Goal: Transaction & Acquisition: Purchase product/service

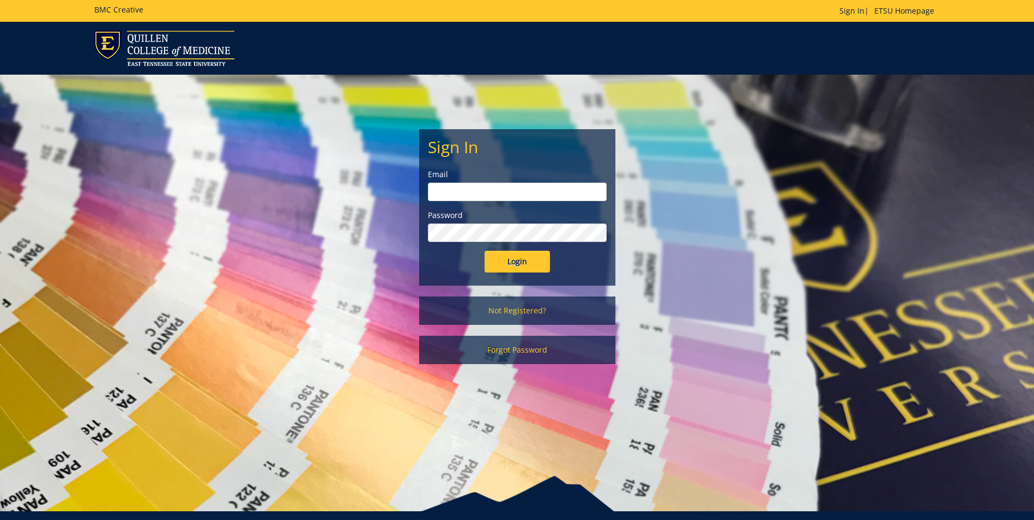
click at [498, 189] on input "email" at bounding box center [517, 192] width 179 height 19
type input "[EMAIL_ADDRESS][DOMAIN_NAME]"
click at [500, 352] on link "Forgot Password" at bounding box center [517, 350] width 196 height 28
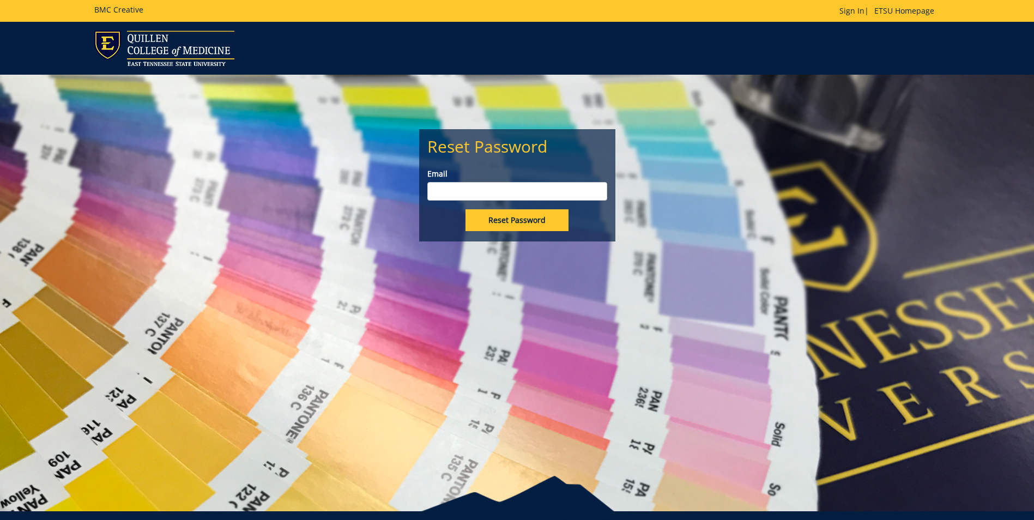
click at [455, 189] on input "Email" at bounding box center [517, 191] width 180 height 19
type input "[EMAIL_ADDRESS][DOMAIN_NAME]"
click at [500, 216] on input "Reset Password" at bounding box center [517, 220] width 103 height 22
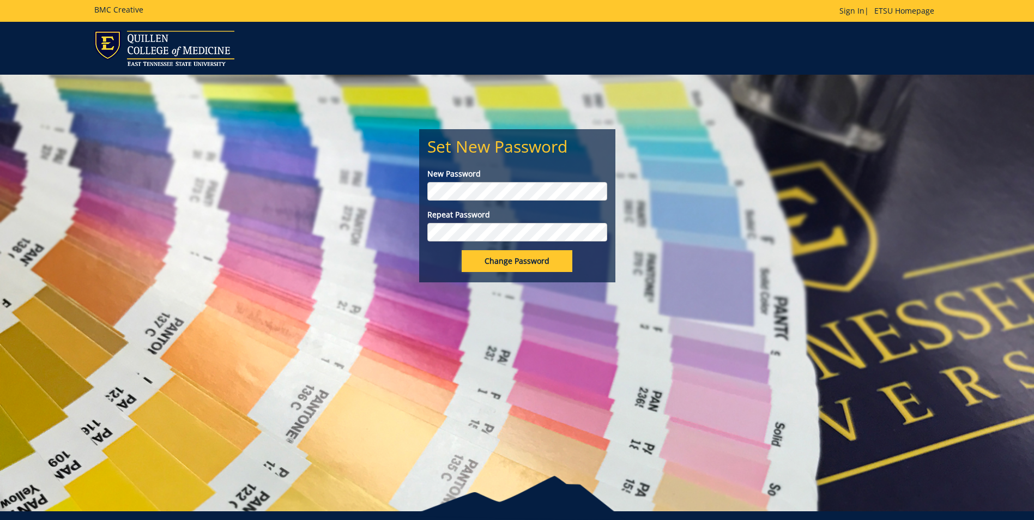
click at [498, 256] on input "Change Password" at bounding box center [517, 261] width 111 height 22
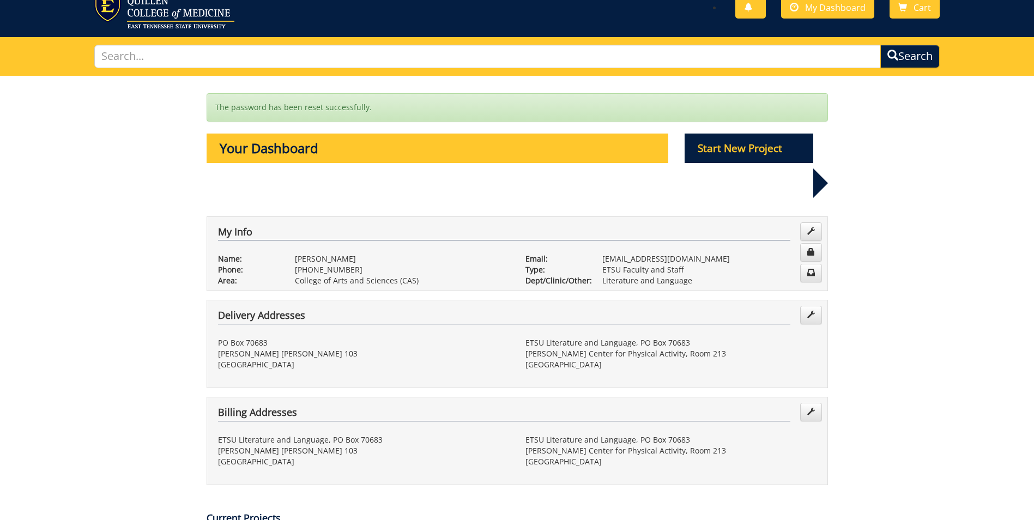
scroll to position [29, 0]
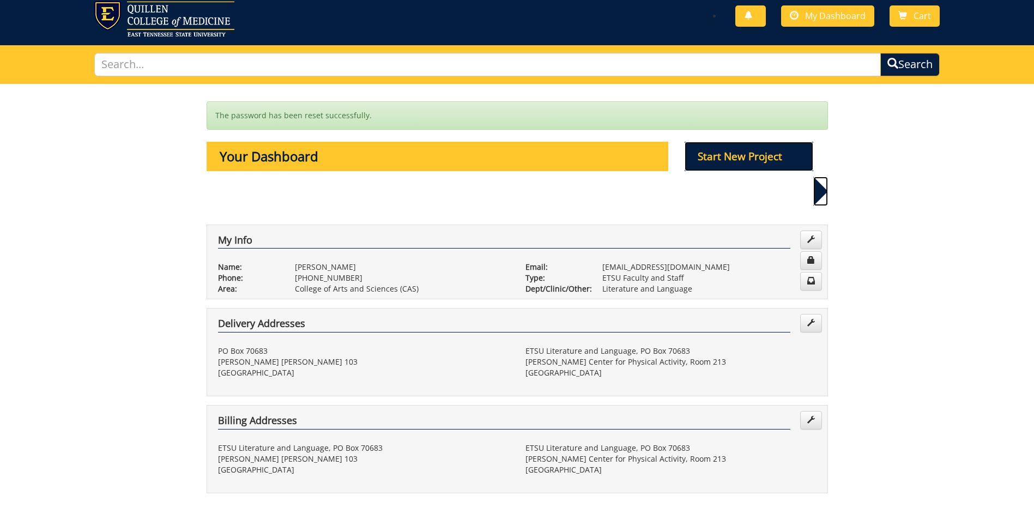
click at [747, 153] on p "Start New Project" at bounding box center [749, 156] width 129 height 29
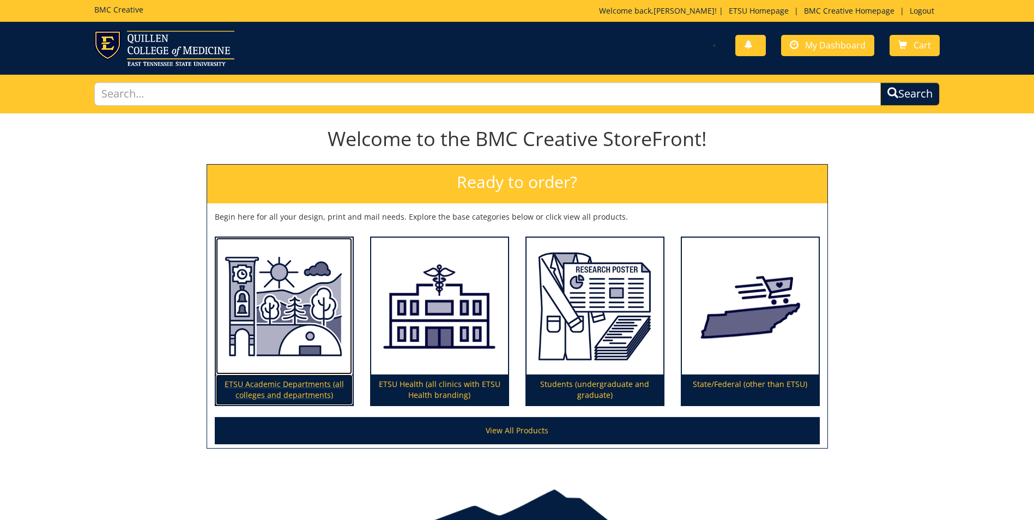
click at [287, 383] on p "ETSU Academic Departments (all colleges and departments)" at bounding box center [284, 390] width 137 height 31
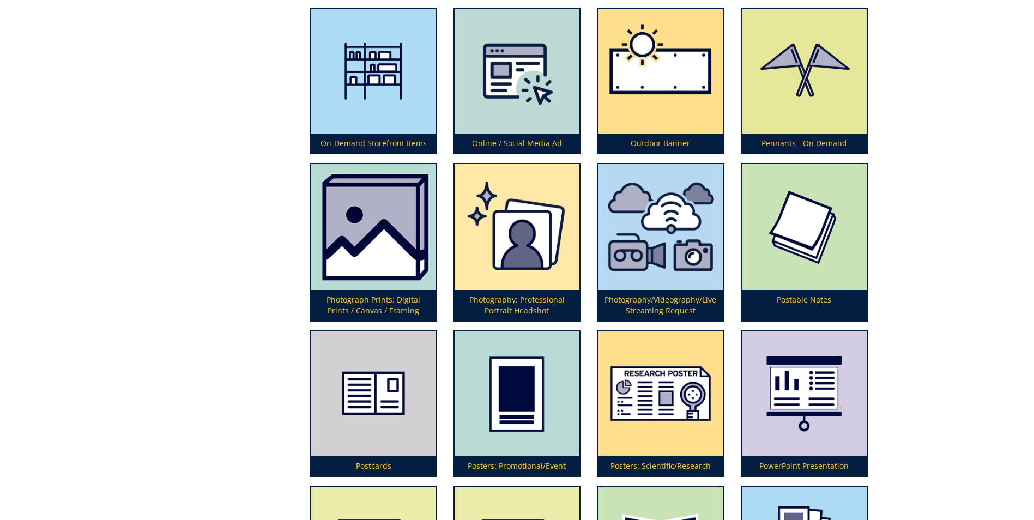
scroll to position [2674, 0]
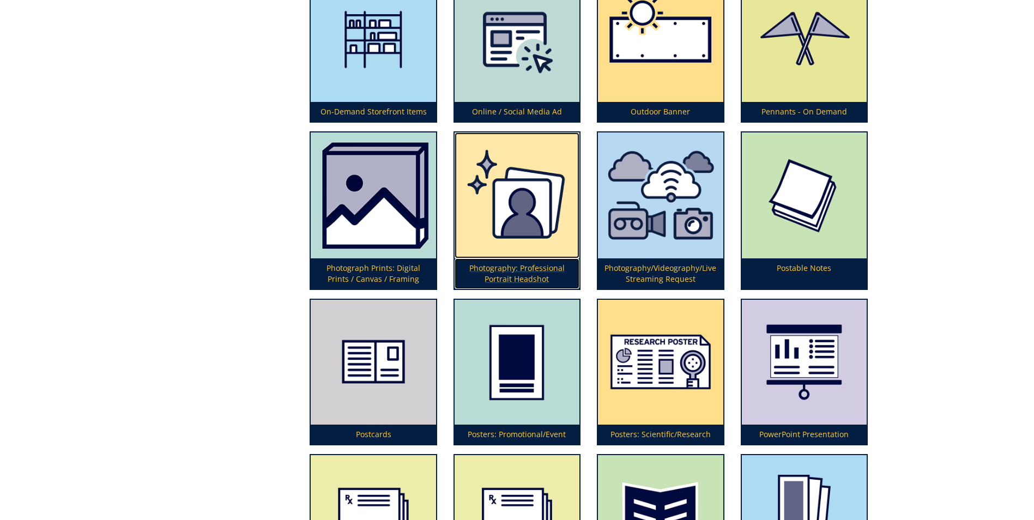
click at [505, 268] on p "Photography: Professional Portrait Headshot" at bounding box center [517, 273] width 125 height 31
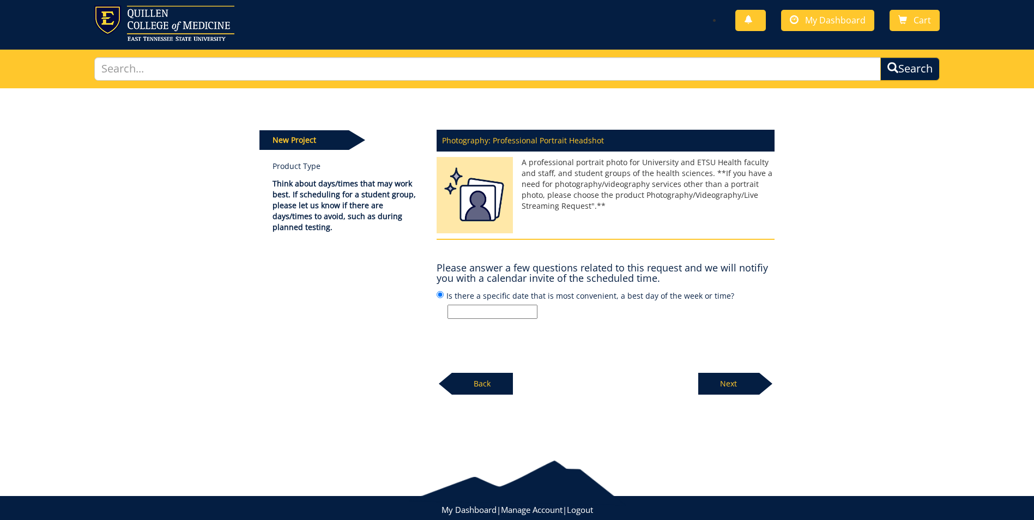
scroll to position [31, 0]
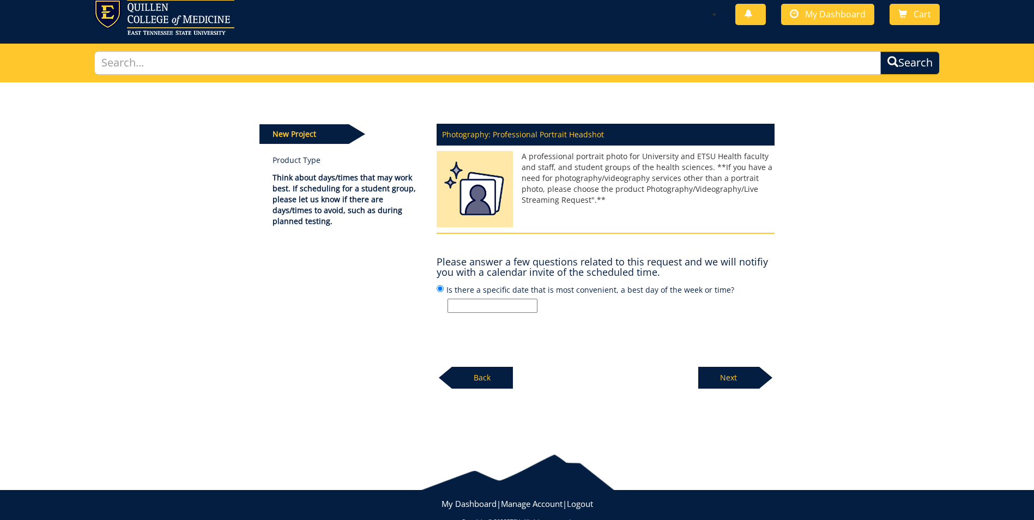
click at [732, 379] on p "Next" at bounding box center [728, 378] width 61 height 22
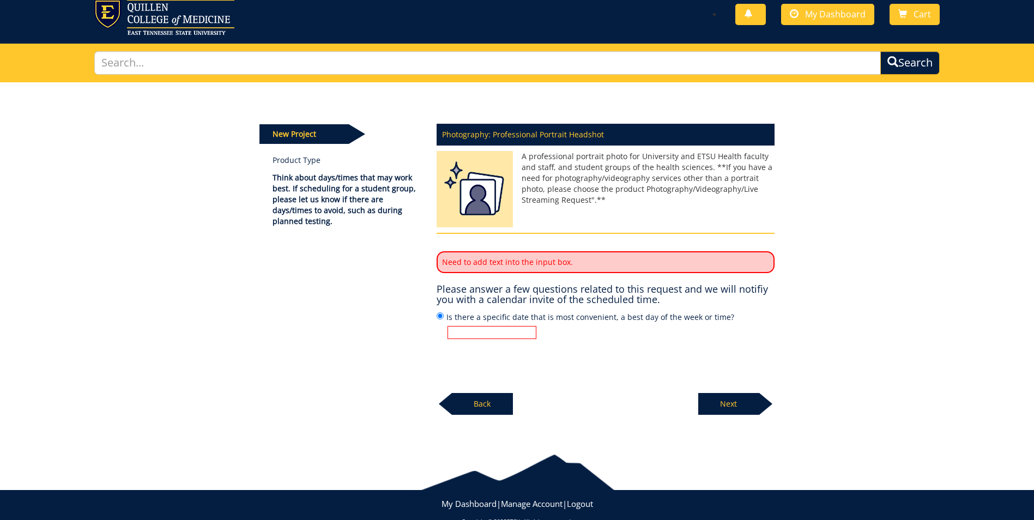
click at [528, 330] on input "Is there a specific date that is most convenient, a best day of the week or tim…" at bounding box center [492, 332] width 89 height 13
type input "Tuesday"
click at [726, 405] on p "Next" at bounding box center [728, 404] width 61 height 22
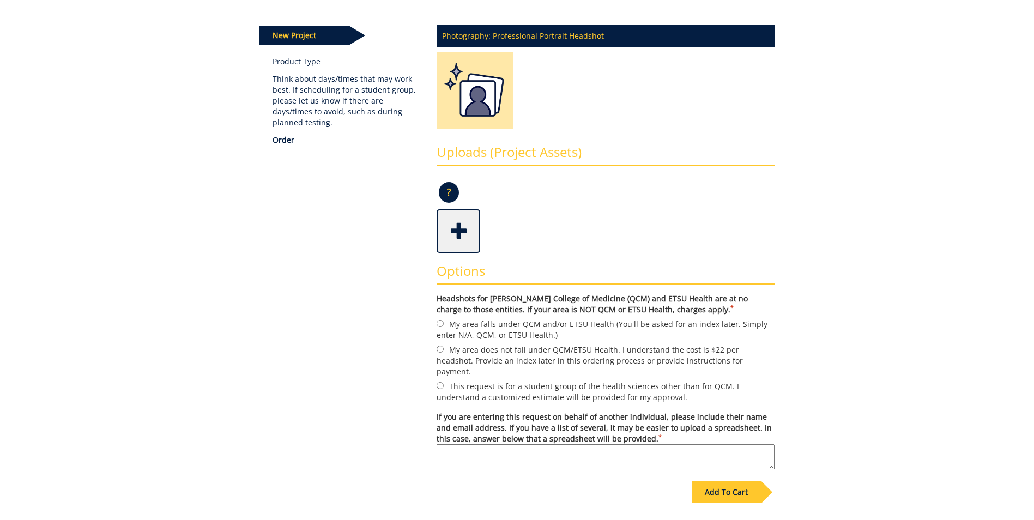
scroll to position [131, 0]
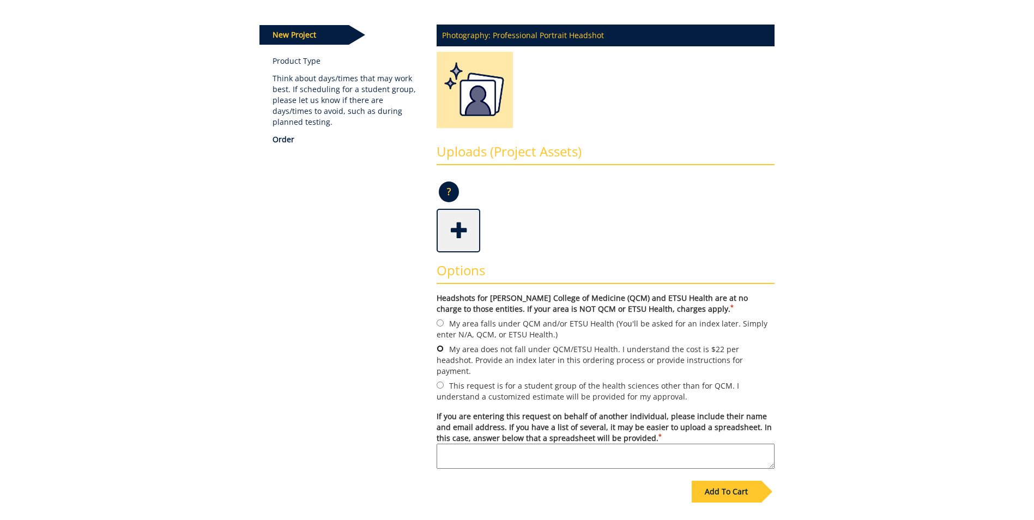
click at [438, 348] on input "My area does not fall under QCM/ETSU Health. I understand the cost is $22 per h…" at bounding box center [440, 348] width 7 height 7
radio input "true"
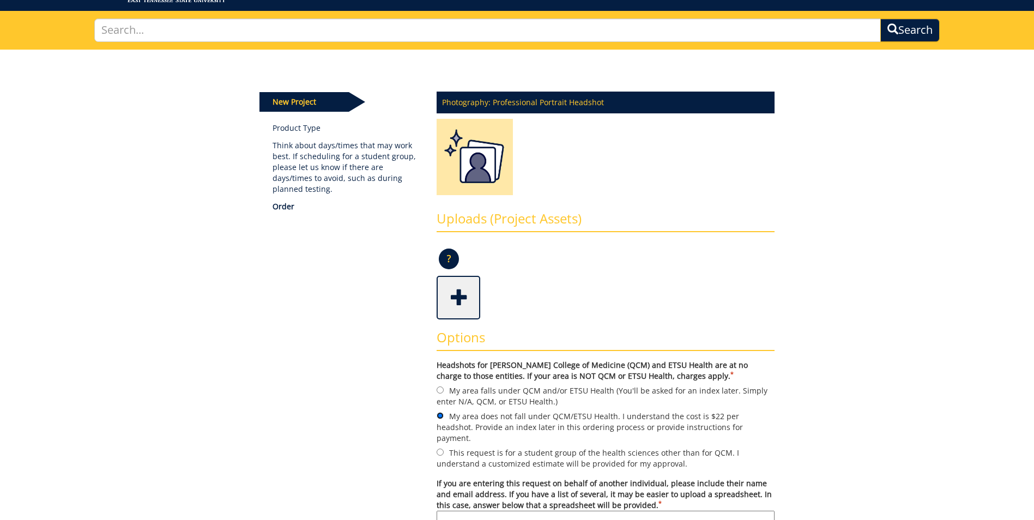
scroll to position [0, 0]
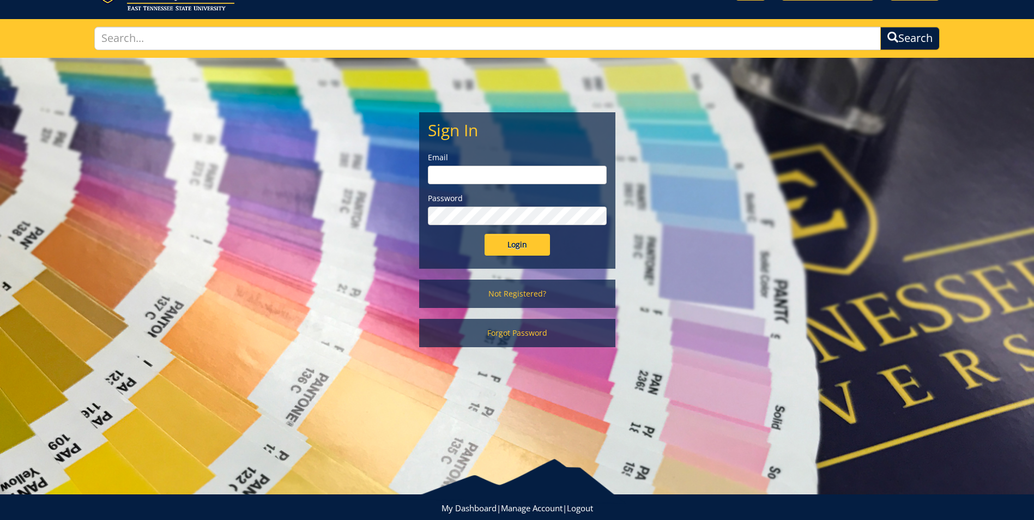
scroll to position [81, 0]
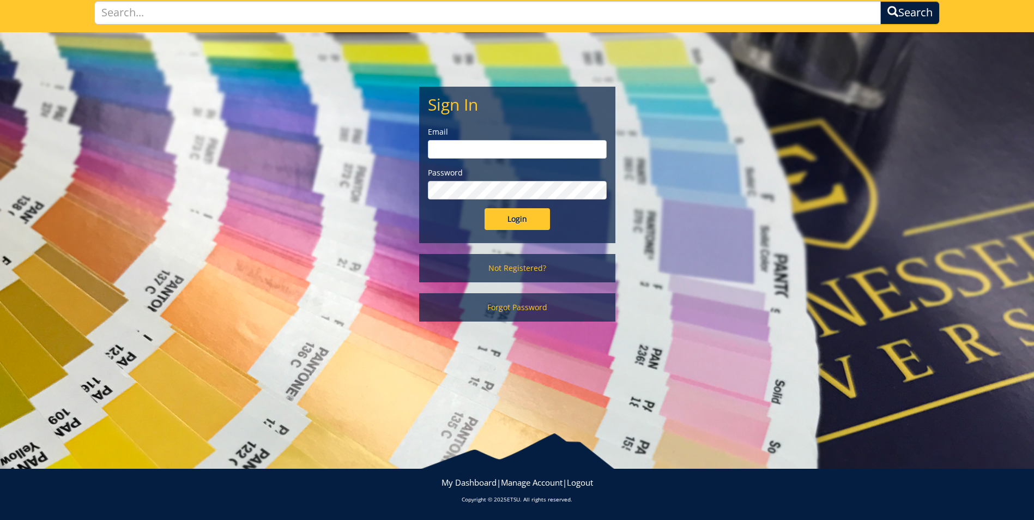
click at [478, 149] on input "email" at bounding box center [517, 149] width 179 height 19
type input "quallsd@etsu.edu"
click at [520, 221] on input "Login" at bounding box center [517, 219] width 65 height 22
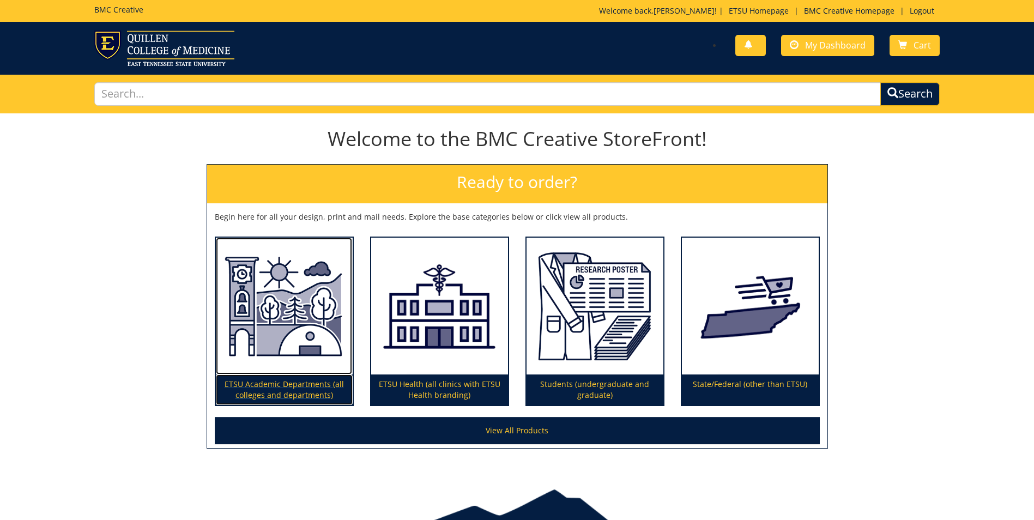
click at [285, 386] on p "ETSU Academic Departments (all colleges and departments)" at bounding box center [284, 390] width 137 height 31
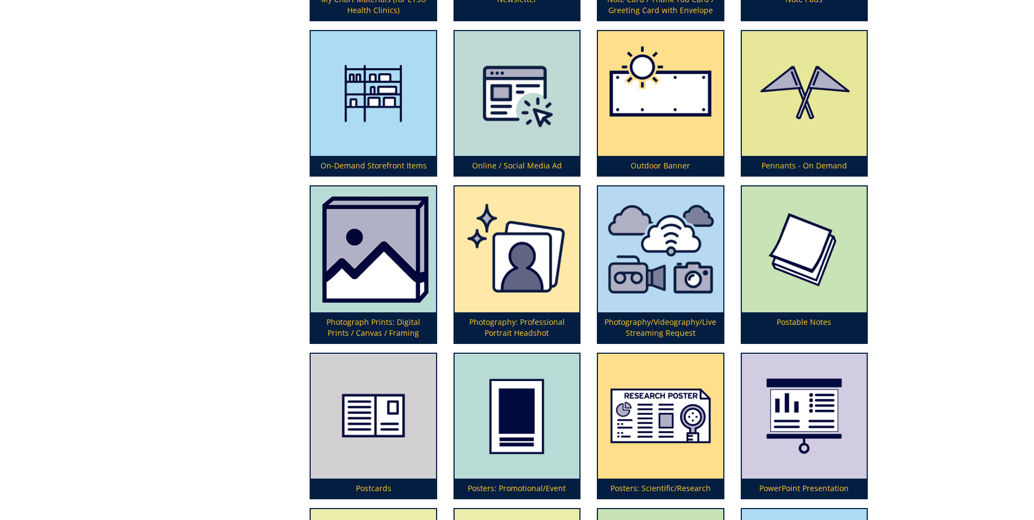
scroll to position [2638, 0]
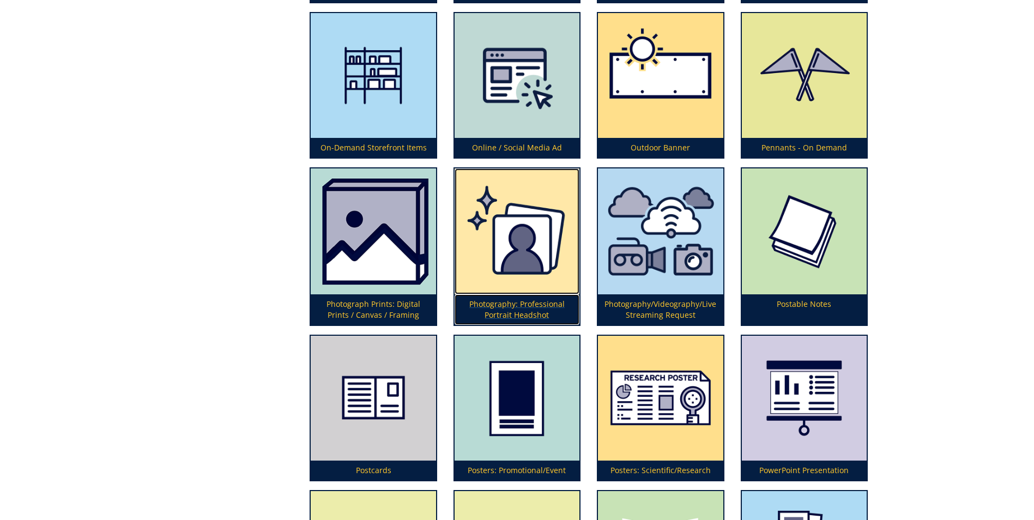
click at [516, 303] on p "Photography: Professional Portrait Headshot" at bounding box center [517, 309] width 125 height 31
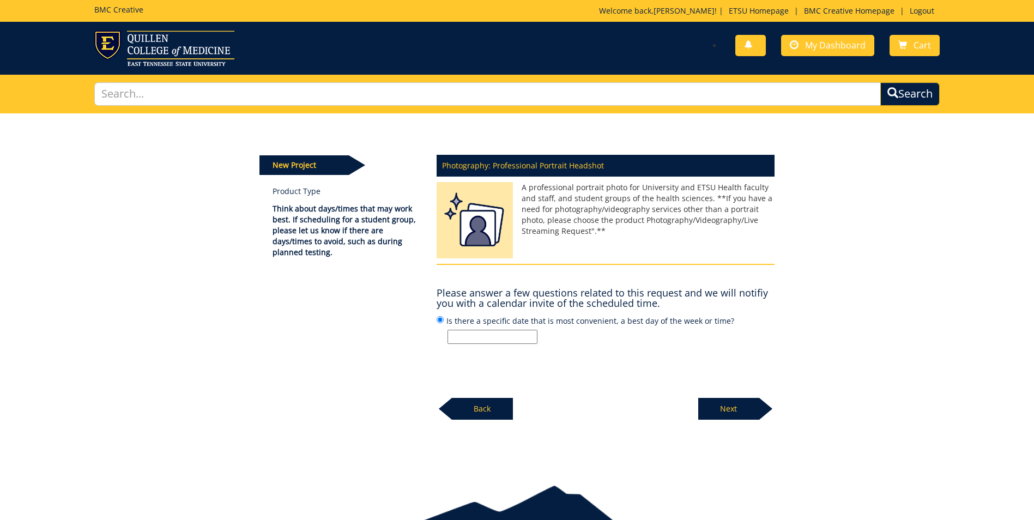
click at [499, 337] on input "Is there a specific date that is most convenient, a best day of the week or tim…" at bounding box center [493, 337] width 90 height 14
click at [493, 336] on input "Mondays or Fridays after 11:30am, or Tuesdays/Thursdays before 11am" at bounding box center [493, 337] width 90 height 14
type input "Mondays/Fridays after 11:30am, or Tuesdays/Thursdays before 11am"
click at [732, 407] on p "Next" at bounding box center [728, 409] width 61 height 22
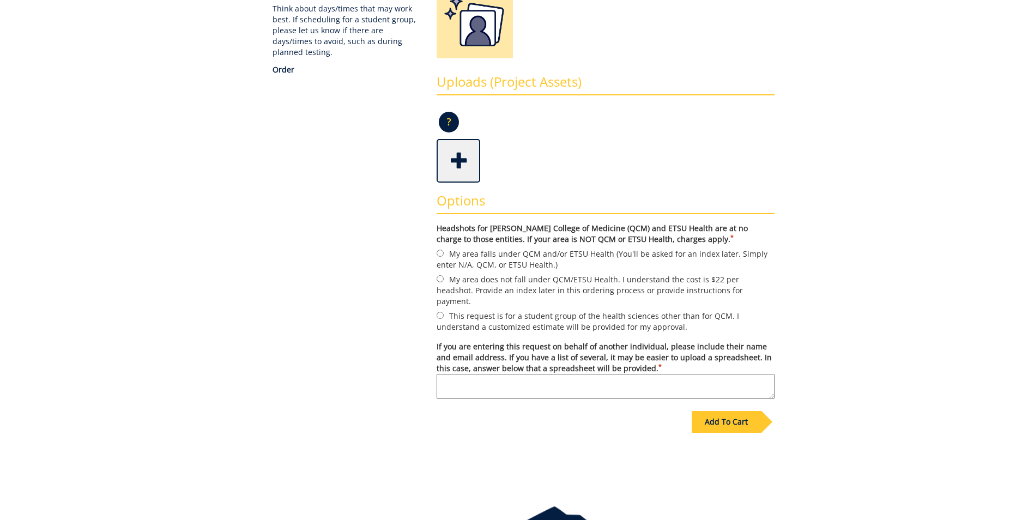
scroll to position [204, 0]
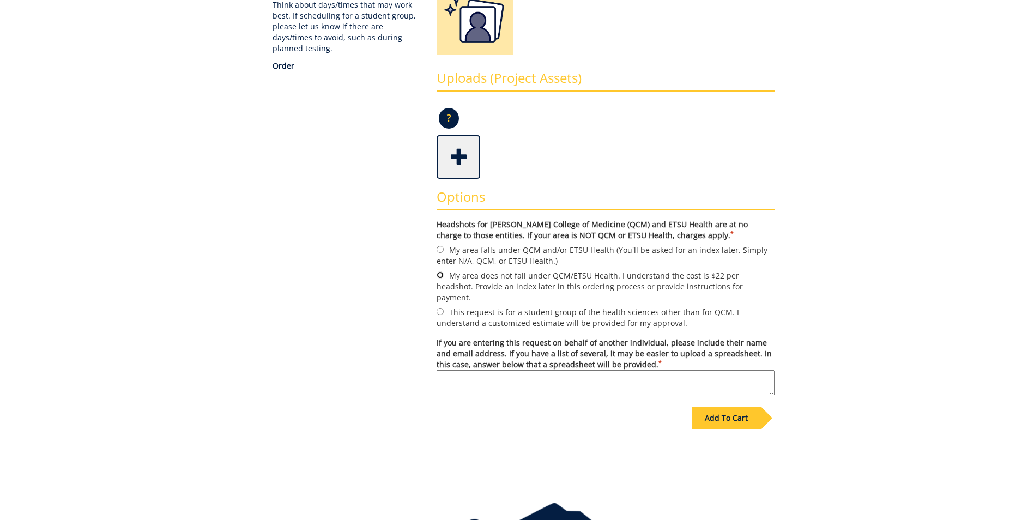
click at [441, 274] on input "My area does not fall under QCM/ETSU Health. I understand the cost is $22 per h…" at bounding box center [440, 275] width 7 height 7
radio input "true"
click at [508, 370] on textarea "If you are entering this request on behalf of another individual, please includ…" at bounding box center [606, 382] width 338 height 25
type textarea "Liv Detwiler - detwiler@etsu.edu"
click at [721, 407] on div "Add To Cart" at bounding box center [726, 418] width 69 height 22
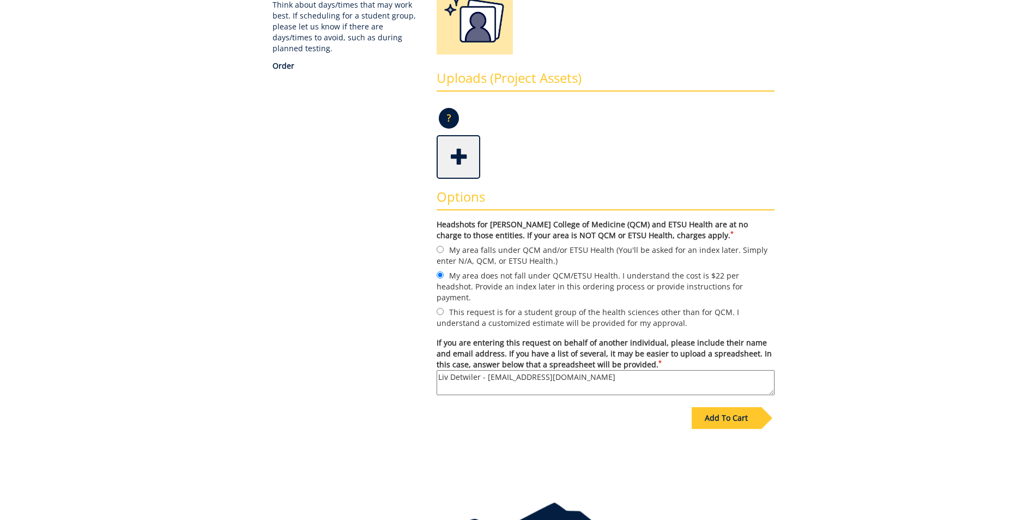
scroll to position [52, 0]
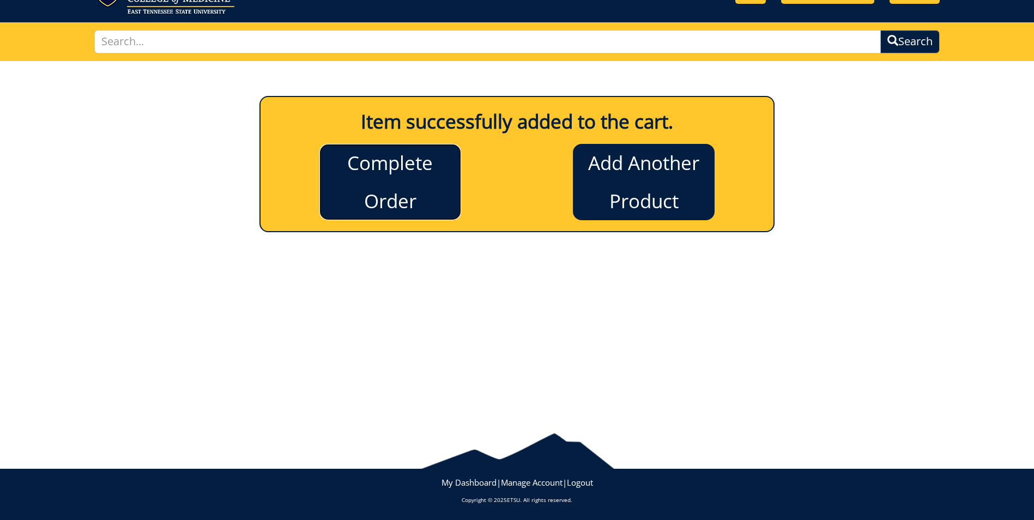
click at [390, 163] on link "Complete Order" at bounding box center [390, 182] width 142 height 76
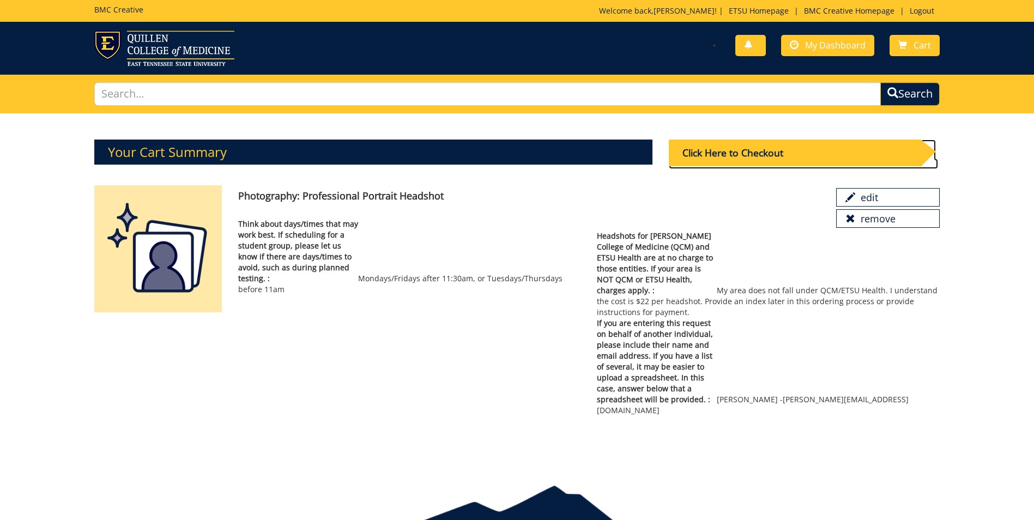
click at [720, 152] on div "Click Here to Checkout" at bounding box center [795, 153] width 252 height 27
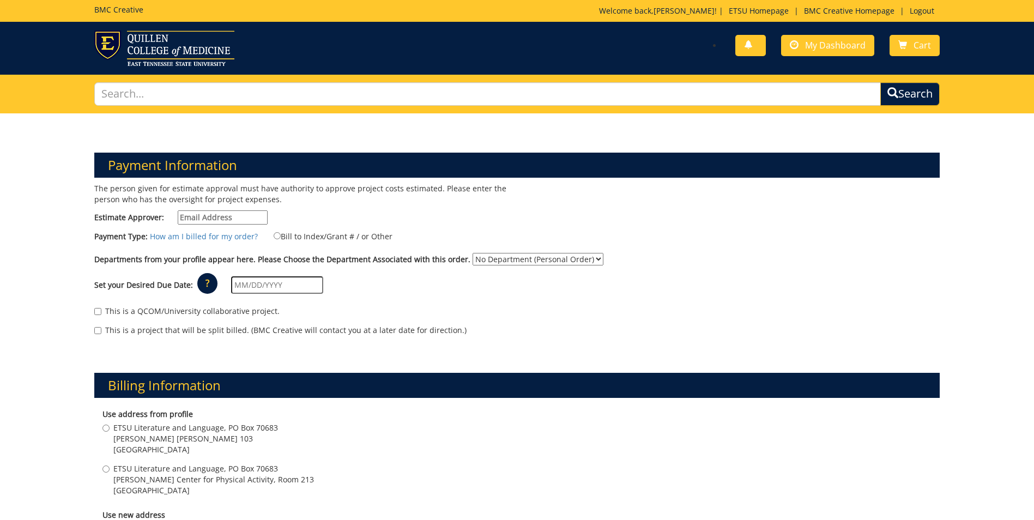
click at [234, 216] on input "Estimate Approver:" at bounding box center [223, 217] width 90 height 14
type input "[PERSON_NAME][EMAIL_ADDRESS][DOMAIN_NAME]"
click at [275, 236] on input "Bill to Index/Grant # / or Other" at bounding box center [277, 235] width 7 height 7
radio input "true"
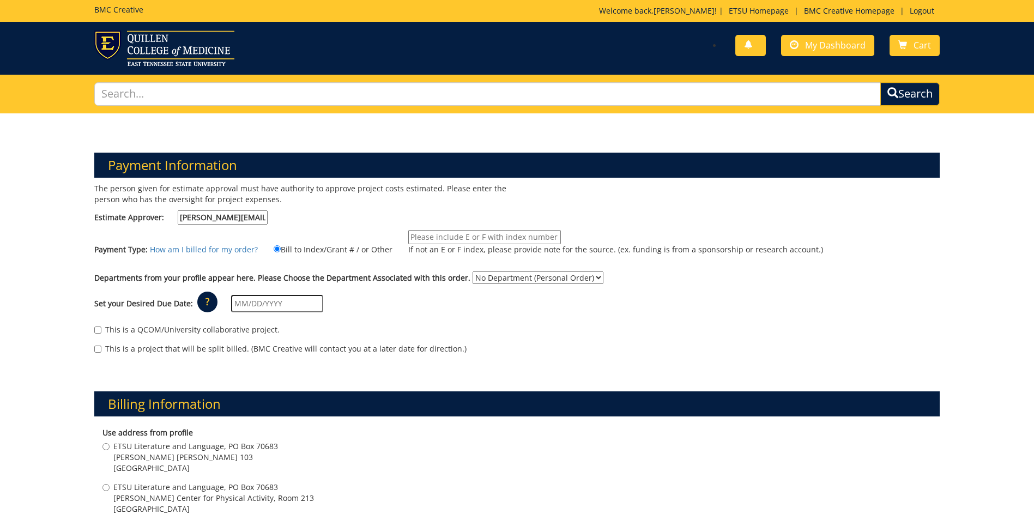
click at [444, 235] on input "If not an E or F index, please provide note for the source. (ex. funding is fro…" at bounding box center [484, 237] width 153 height 14
type input "E21300"
click at [478, 274] on select "No Department (Personal Order) Literature and Language" at bounding box center [538, 278] width 131 height 13
select select "111"
click at [473, 272] on select "No Department (Personal Order) Literature and Language" at bounding box center [538, 278] width 131 height 13
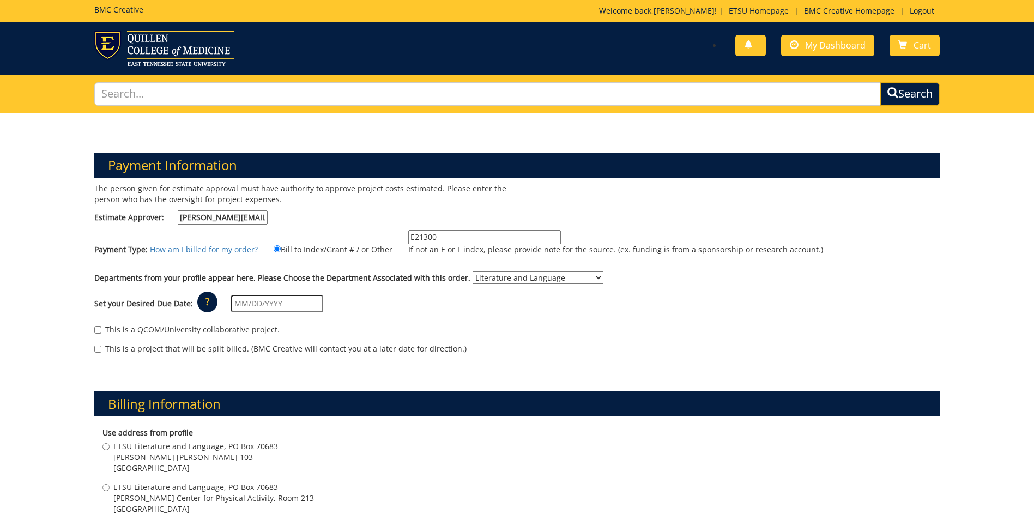
click at [239, 303] on input "text" at bounding box center [277, 303] width 92 height 17
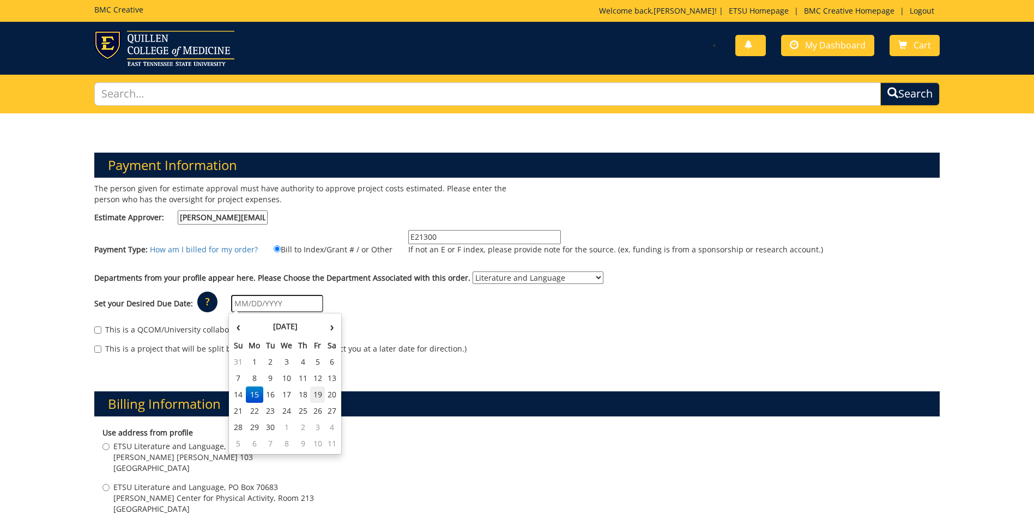
click at [320, 394] on td "19" at bounding box center [317, 395] width 15 height 16
type input "[DATE]"
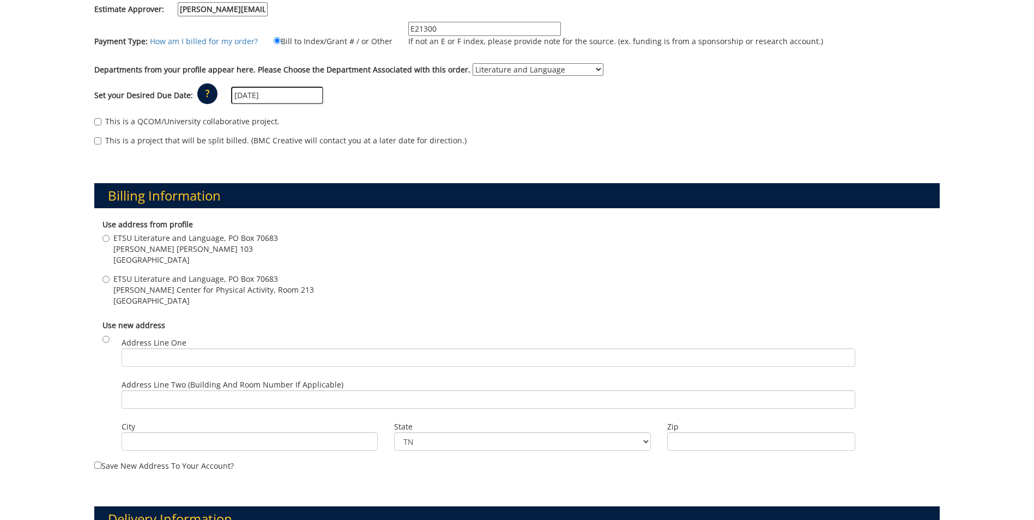
scroll to position [181, 0]
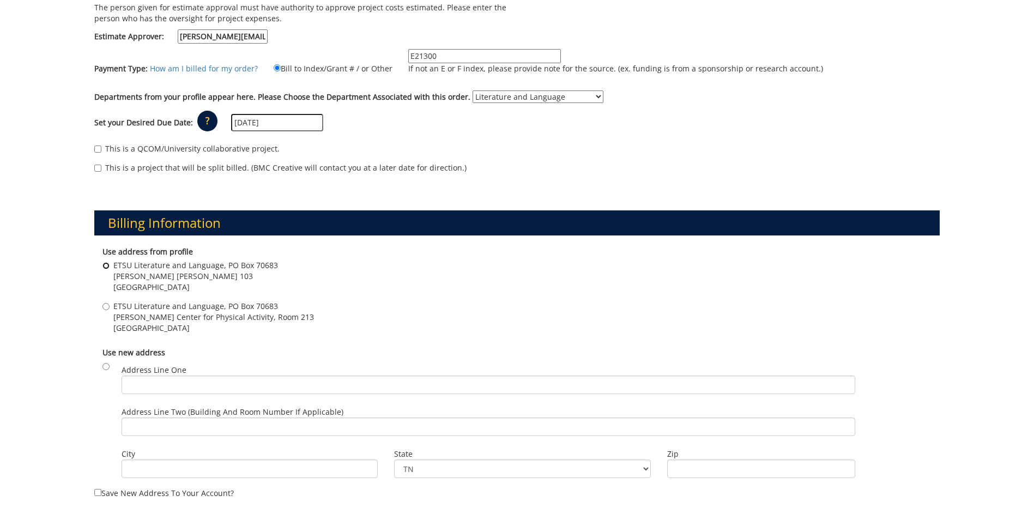
click at [108, 266] on input "ETSU Literature and Language, PO Box 70683 Burleson Hall 103 Johnson City , TN …" at bounding box center [105, 265] width 7 height 7
radio input "true"
click at [105, 267] on input "ETSU Literature and Language, PO Box 70683 Burleson Hall 103 Johnson City , TN …" at bounding box center [105, 265] width 7 height 7
click at [104, 307] on input "ETSU Literature and Language, PO Box 70683 Basler Center for Physical Activity,…" at bounding box center [105, 306] width 7 height 7
radio input "true"
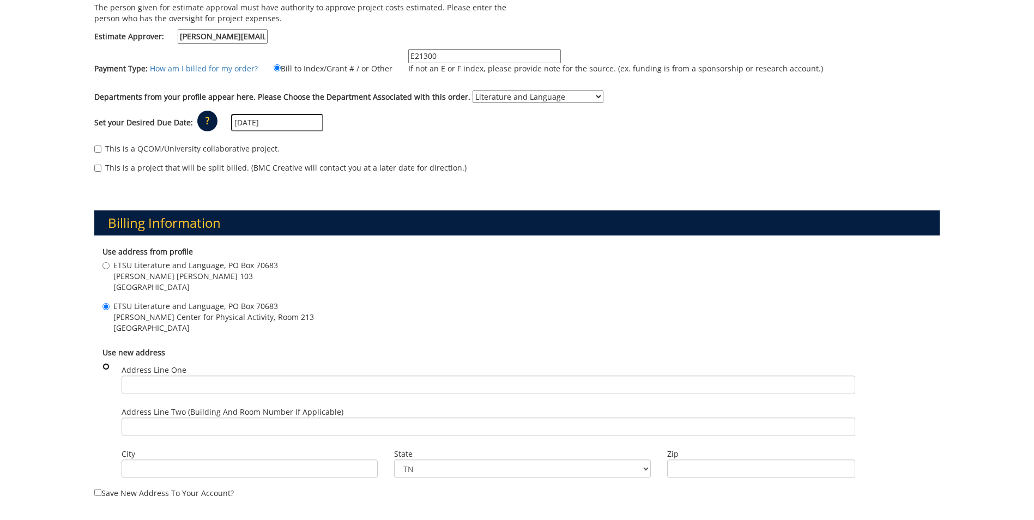
click at [106, 365] on input "radio" at bounding box center [105, 366] width 7 height 7
radio input "true"
click at [140, 383] on input "Address Line One" at bounding box center [489, 385] width 734 height 19
click at [190, 385] on input "Address Line One" at bounding box center [489, 385] width 734 height 19
type input "ETSU Literature and Language, PO Box 70683"
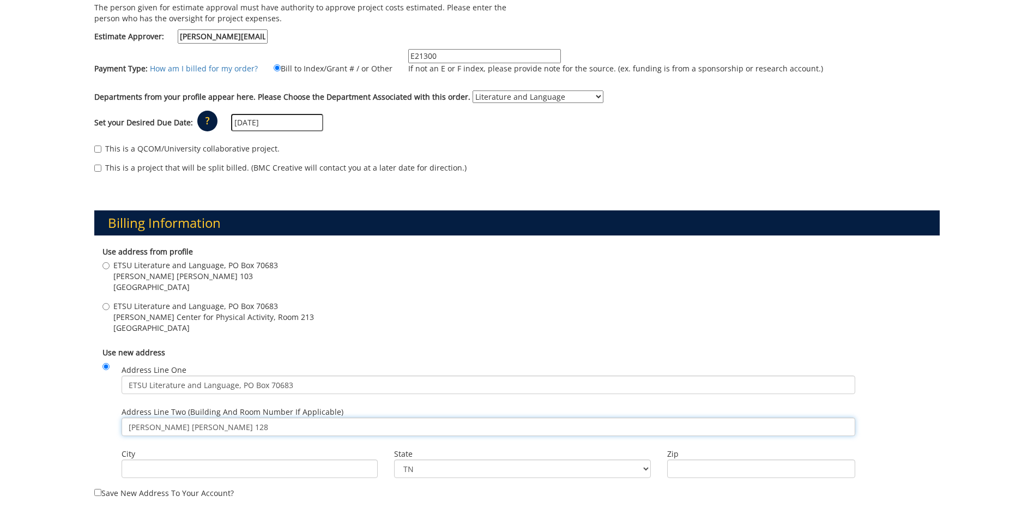
type input "Burleson Hall 128"
type input "Johnson City"
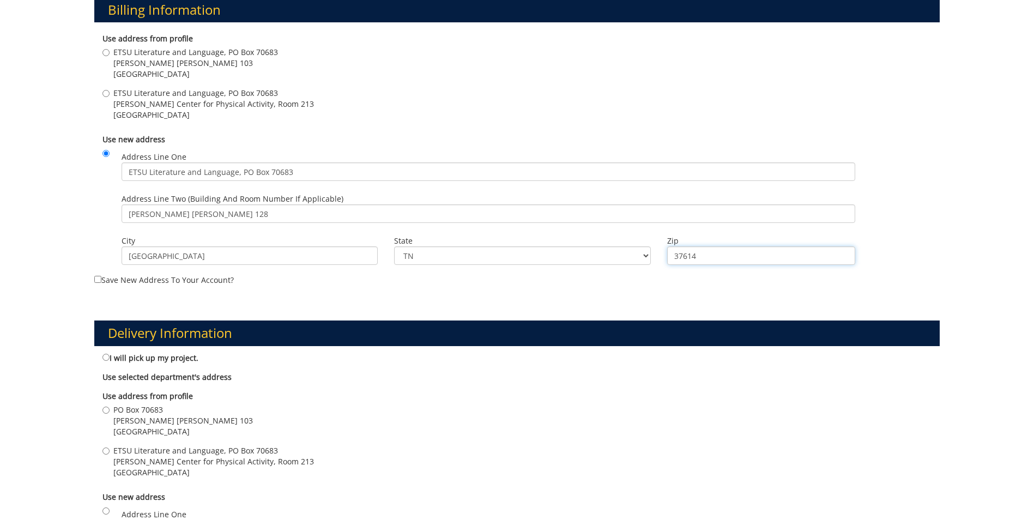
scroll to position [452, 0]
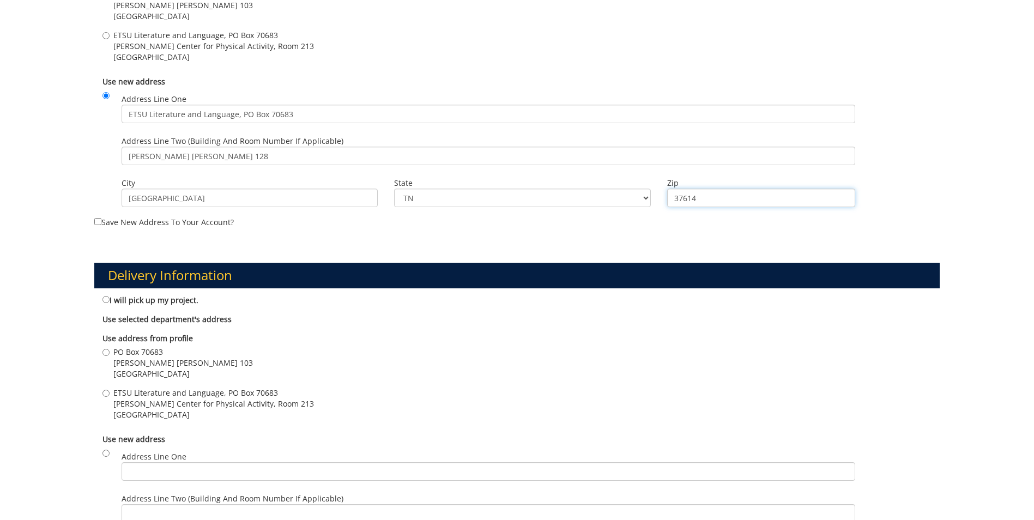
type input "37614"
click at [97, 220] on input "Save new address to your account?" at bounding box center [97, 221] width 7 height 7
checkbox input "true"
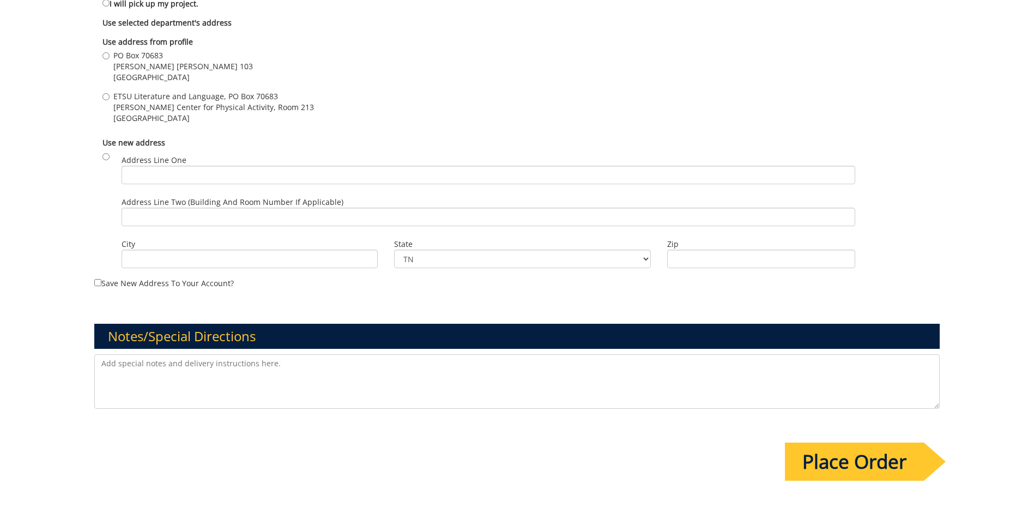
scroll to position [750, 0]
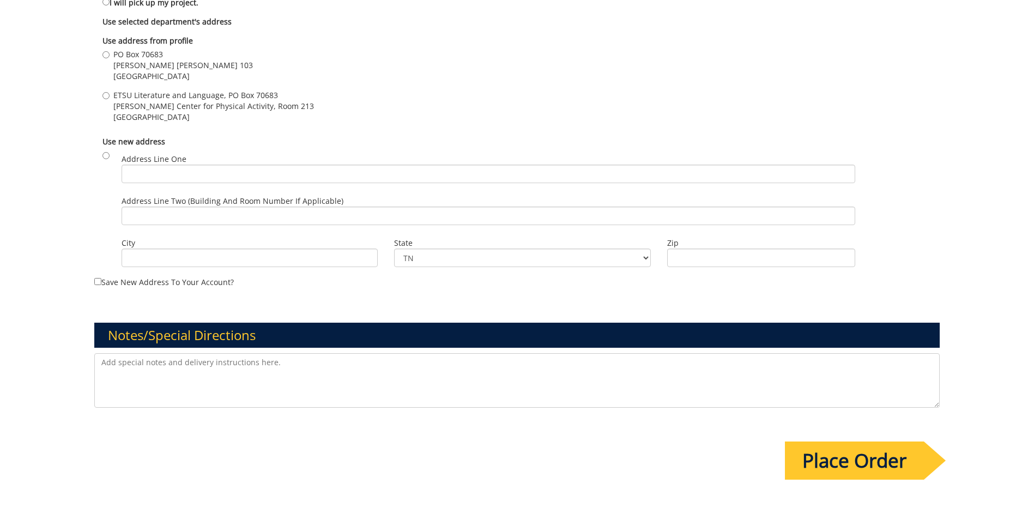
click at [113, 364] on textarea at bounding box center [517, 380] width 846 height 55
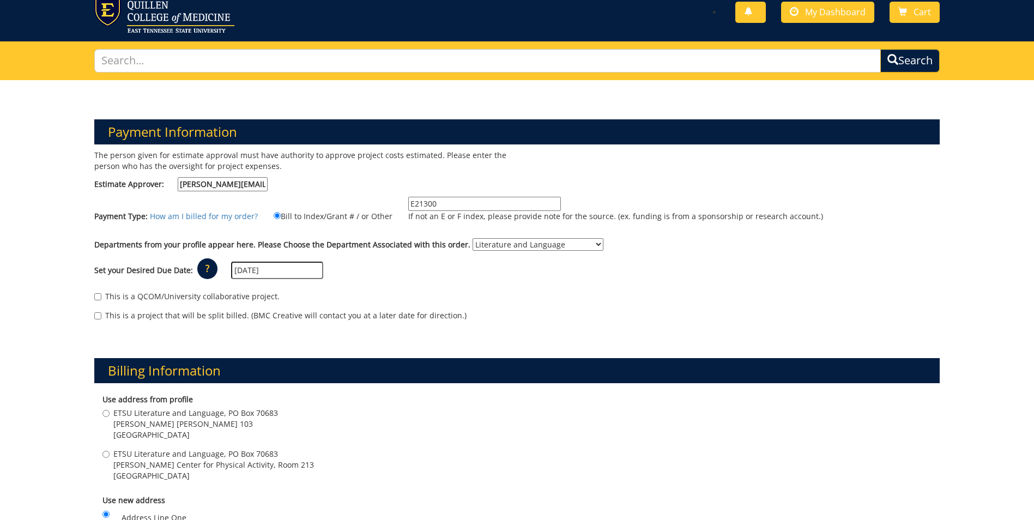
scroll to position [26, 0]
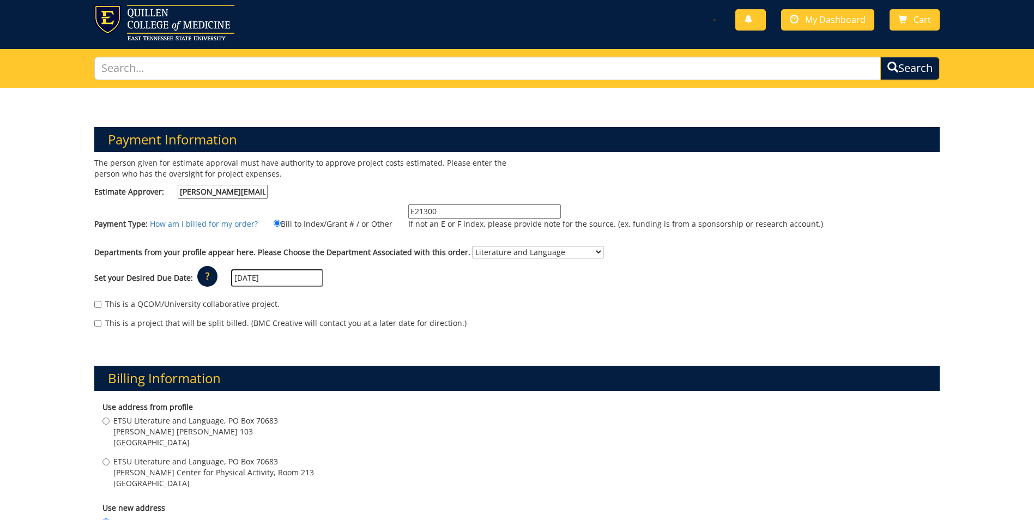
type textarea "Please contact Liv Detwiler at detwiler@etsu.edu to schedule headshot."
click at [455, 211] on input "E21300" at bounding box center [484, 211] width 153 height 14
type input "E"
type input "1"
type input "E21300"
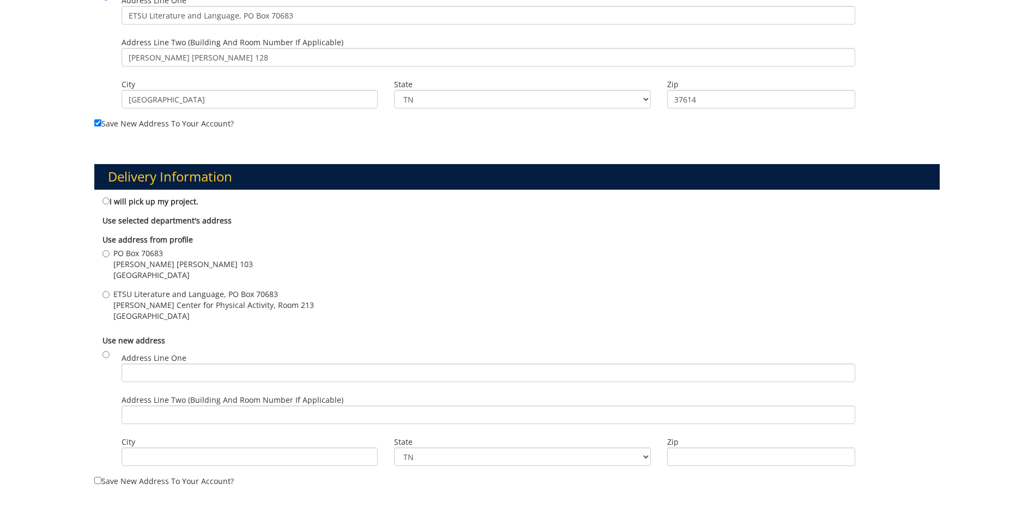
scroll to position [552, 0]
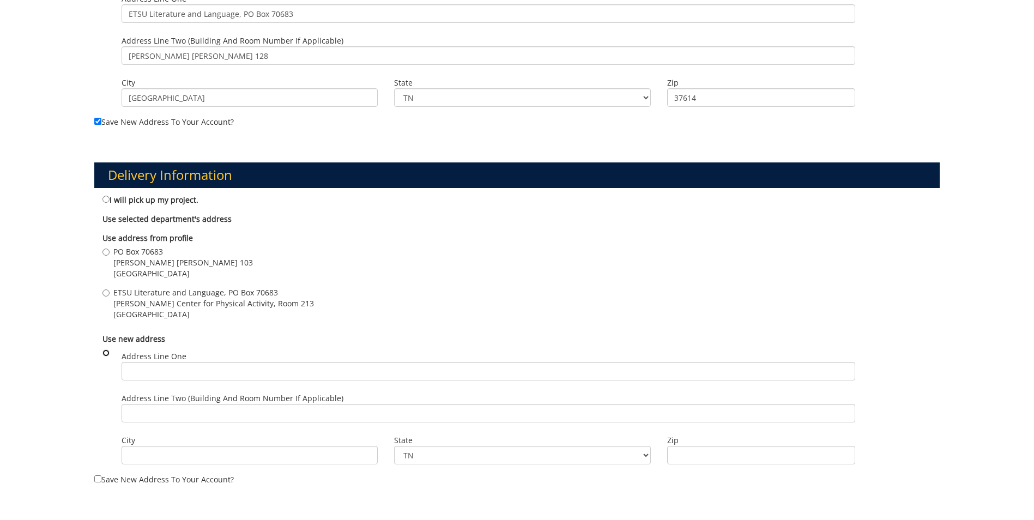
click at [106, 354] on input "radio" at bounding box center [105, 352] width 7 height 7
radio input "true"
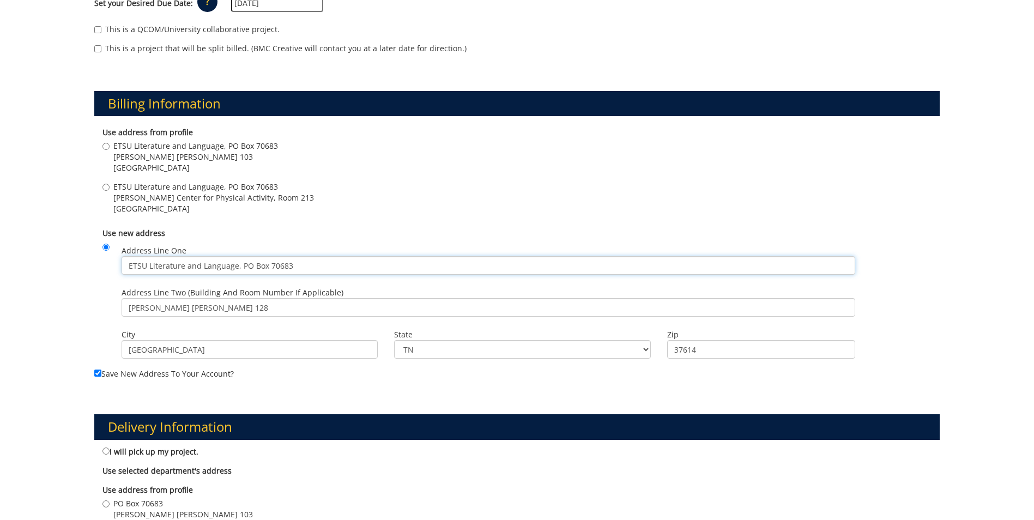
scroll to position [277, 0]
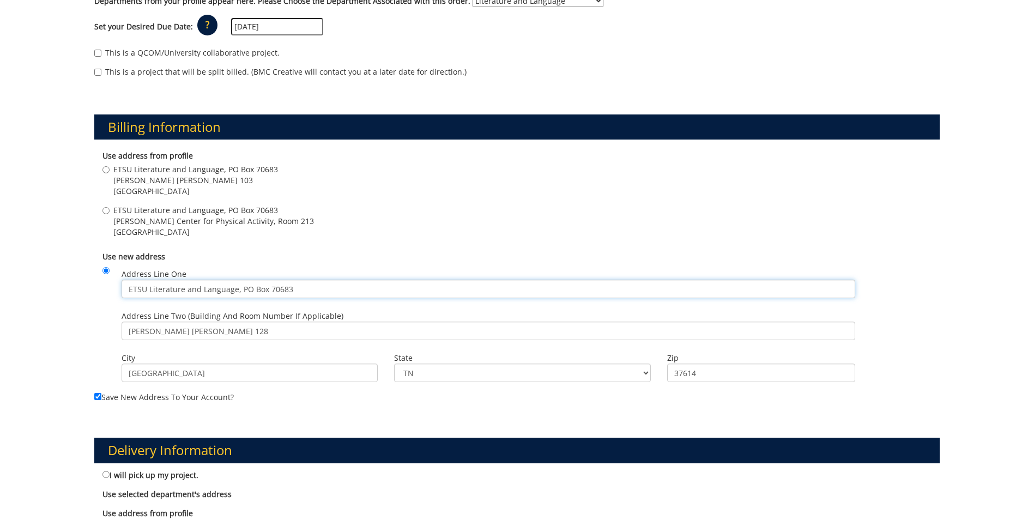
drag, startPoint x: 298, startPoint y: 15, endPoint x: 99, endPoint y: 267, distance: 321.3
click at [88, 261] on div "Billing Information Use address from profile ETSU Literature and Language, PO B…" at bounding box center [517, 249] width 862 height 323
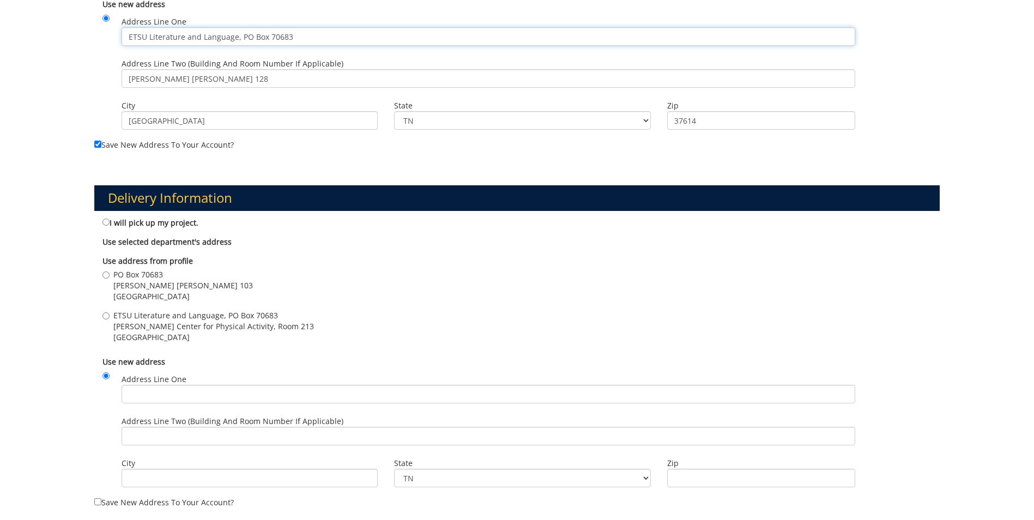
scroll to position [539, 0]
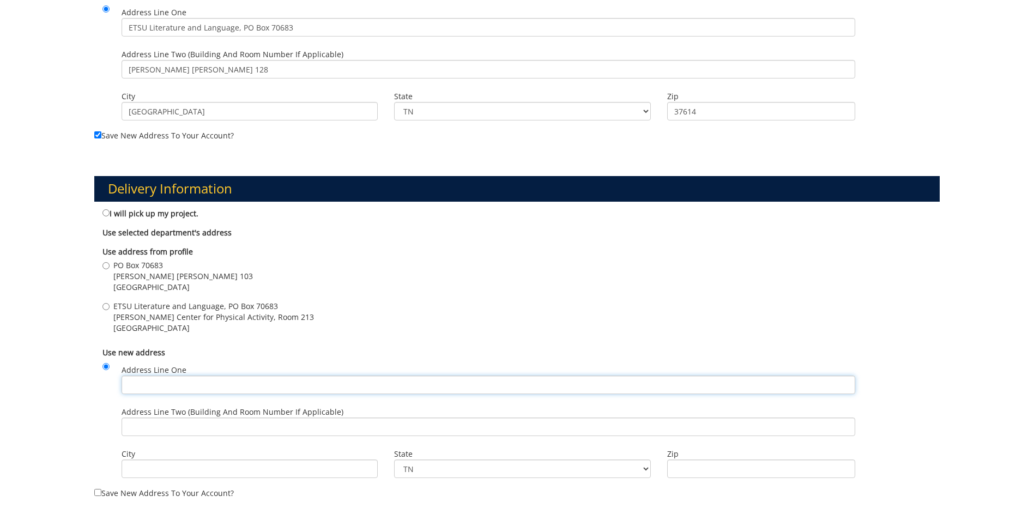
click at [168, 387] on input "Address Line One" at bounding box center [489, 385] width 734 height 19
paste input "ETSU Literature and Language, PO Box 70683"
type input "ETSU Literature and Language, PO Box 70683"
click at [153, 426] on input "Address Line Two (Building and Room Number if applicable)" at bounding box center [489, 427] width 734 height 19
type input "Burleson Hall 128"
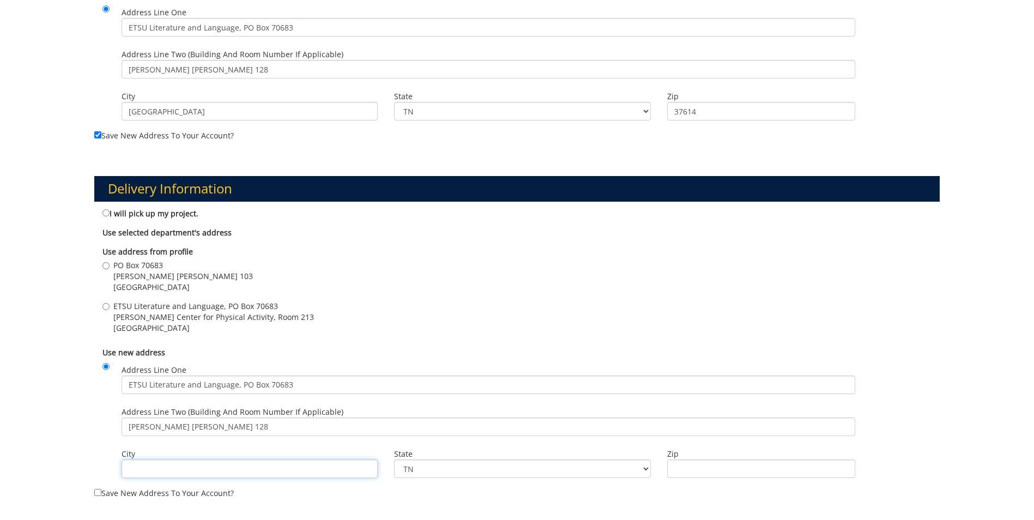
click at [158, 468] on input "City" at bounding box center [250, 469] width 256 height 19
type input "Johnson City"
type input "37614"
click at [96, 491] on input "Save new address to your account?" at bounding box center [97, 492] width 7 height 7
checkbox input "true"
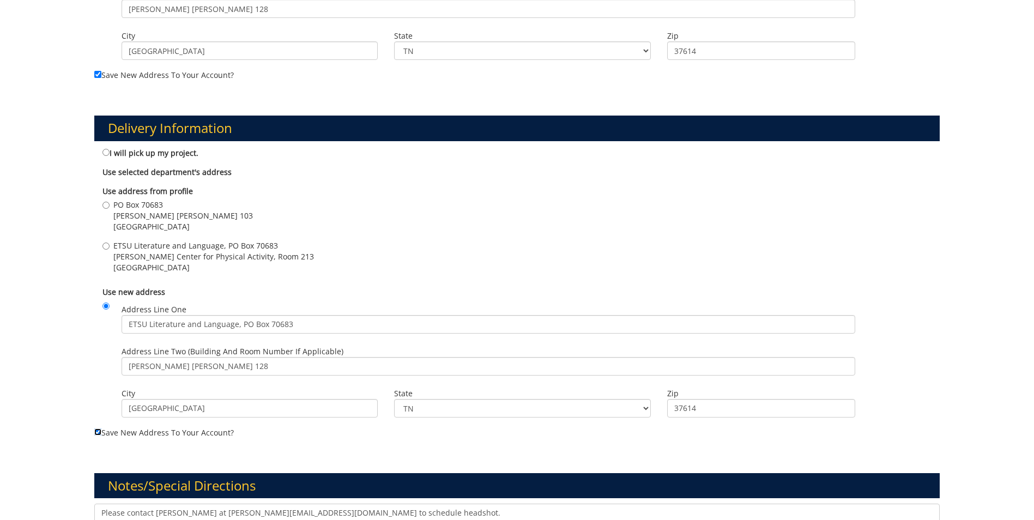
scroll to position [777, 0]
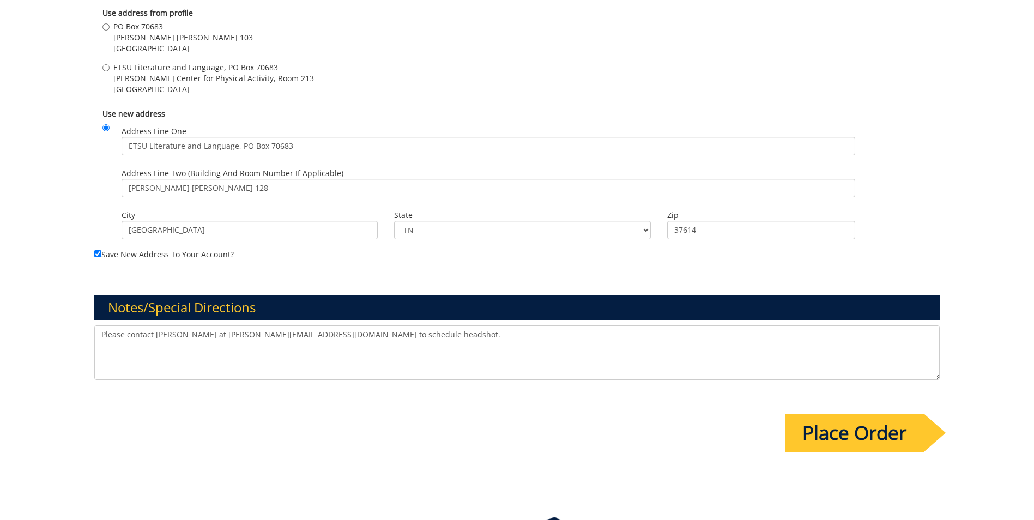
click at [852, 435] on input "Place Order" at bounding box center [854, 433] width 139 height 38
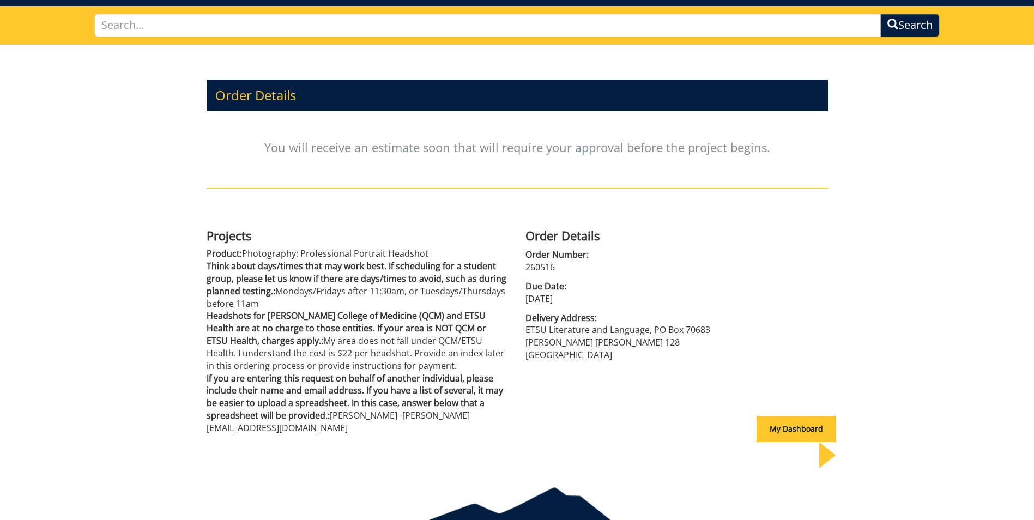
scroll to position [96, 0]
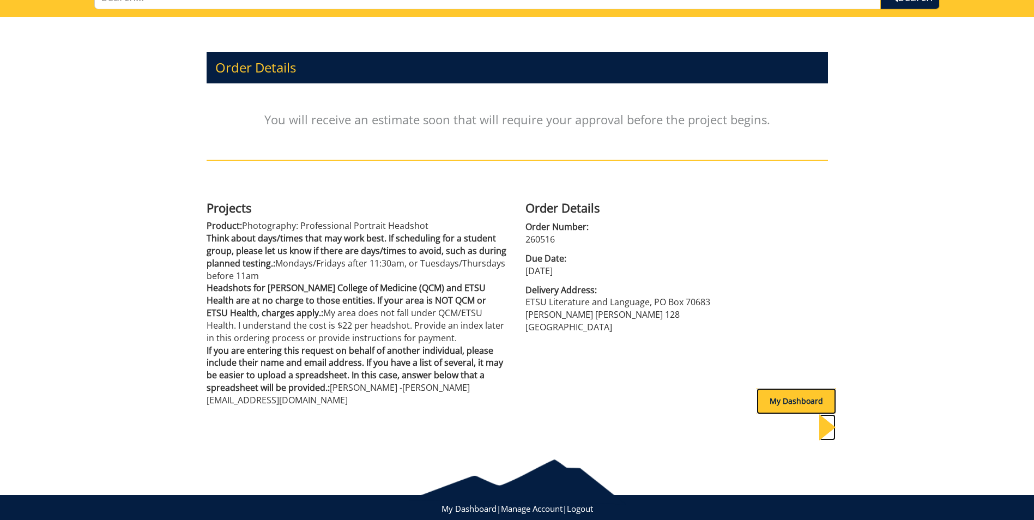
click at [770, 402] on div "My Dashboard" at bounding box center [797, 401] width 80 height 26
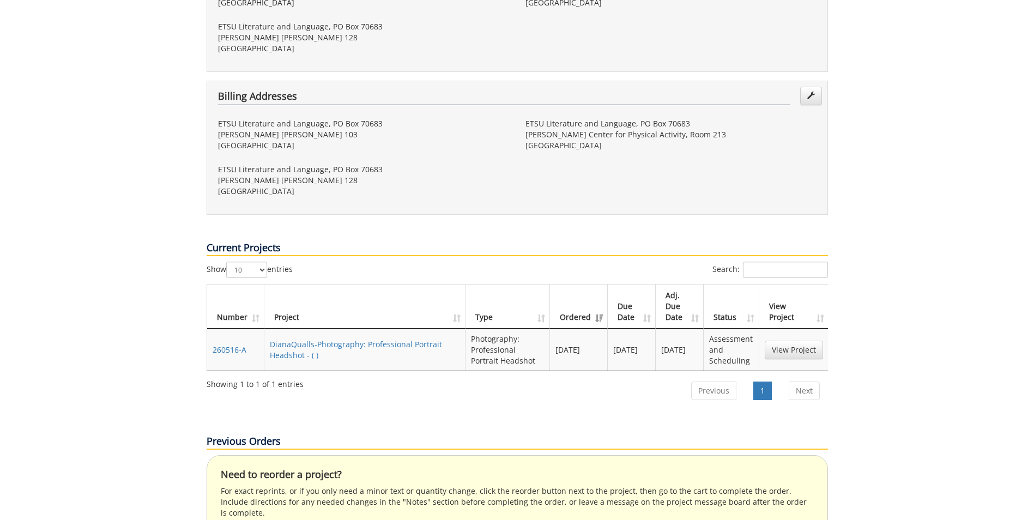
scroll to position [361, 0]
click at [791, 339] on link "View Project" at bounding box center [794, 348] width 58 height 19
